Goal: Find specific page/section: Find specific page/section

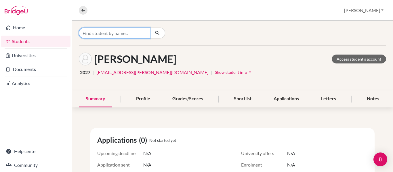
click at [102, 33] on input "Find student by name..." at bounding box center [114, 33] width 71 height 11
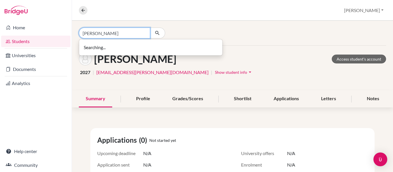
type input "[PERSON_NAME]"
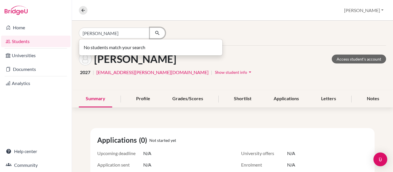
click at [159, 32] on icon "button" at bounding box center [157, 33] width 6 height 6
click at [144, 35] on input "[PERSON_NAME]" at bounding box center [114, 33] width 71 height 11
click at [24, 42] on link "Students" at bounding box center [35, 42] width 69 height 12
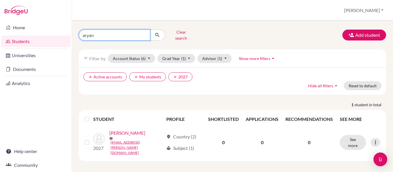
drag, startPoint x: 114, startPoint y: 32, endPoint x: 0, endPoint y: 32, distance: 113.6
click at [0, 32] on div "Home Students Universities Documents Analytics Help center Community Students o…" at bounding box center [196, 86] width 393 height 172
type input "[PERSON_NAME]"
click button "submit" at bounding box center [157, 35] width 15 height 11
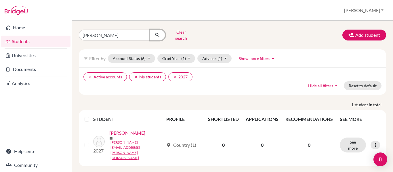
click at [157, 32] on icon "submit" at bounding box center [157, 35] width 6 height 6
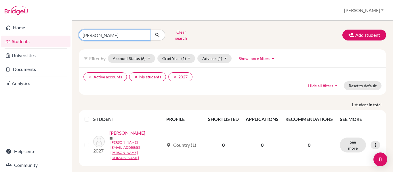
drag, startPoint x: 108, startPoint y: 31, endPoint x: 74, endPoint y: 34, distance: 33.2
click at [74, 34] on div "[PERSON_NAME] search" at bounding box center [126, 35] width 105 height 15
type input "f"
type input "[PERSON_NAME]"
click button "submit" at bounding box center [157, 35] width 15 height 11
